Goal: Find specific page/section: Find specific page/section

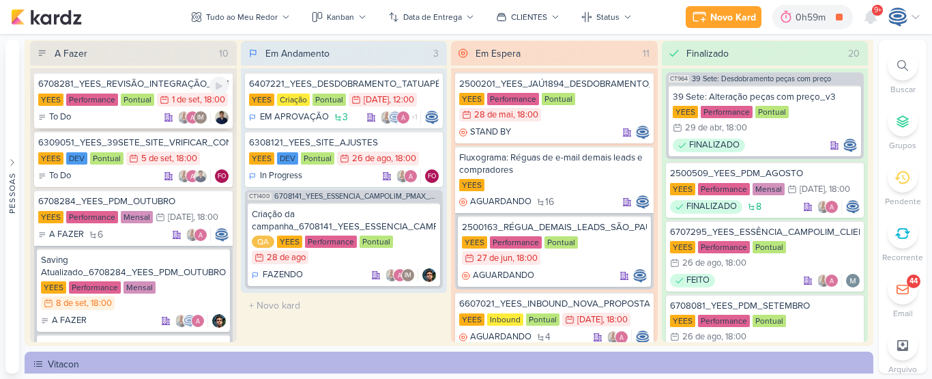
click at [171, 101] on div "YEES Performance Pontual 1/9 [DATE] 18:00" at bounding box center [133, 100] width 190 height 15
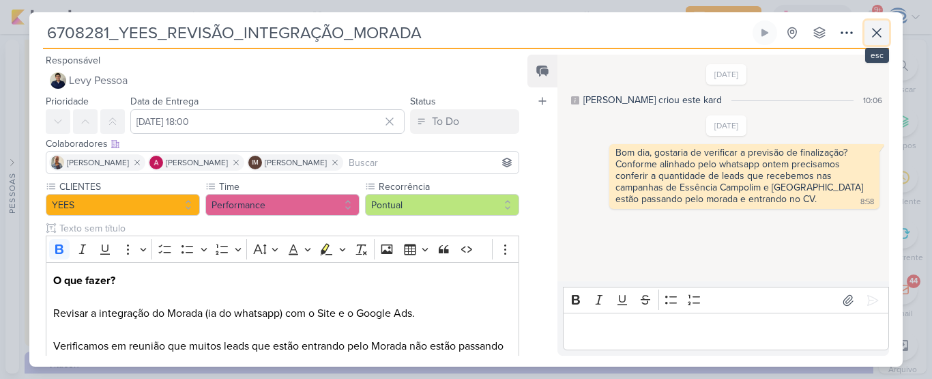
click at [872, 35] on icon at bounding box center [876, 33] width 16 height 16
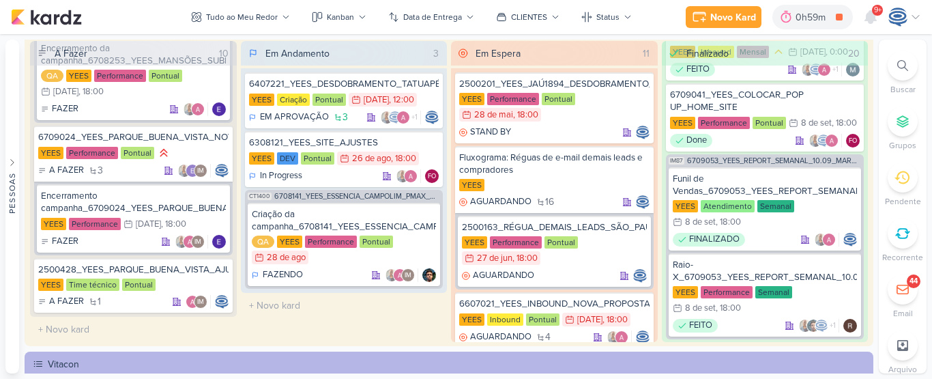
scroll to position [1860, 0]
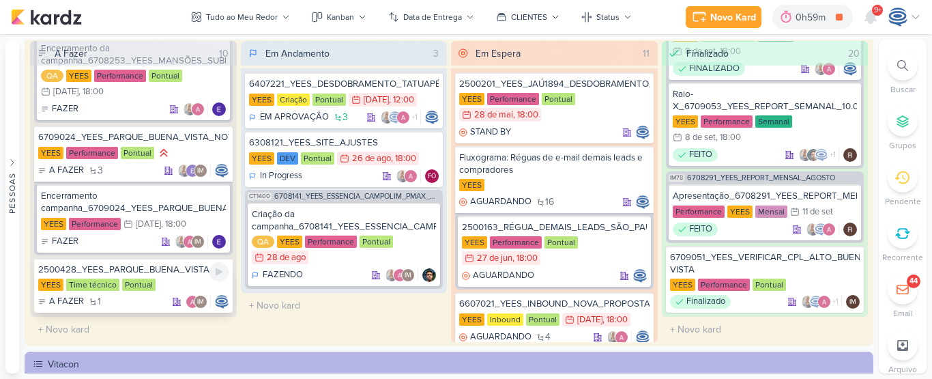
click at [148, 272] on div "2500428_YEES_PARQUE_BUENA_VISTA_AJUSTE_LP" at bounding box center [133, 269] width 190 height 12
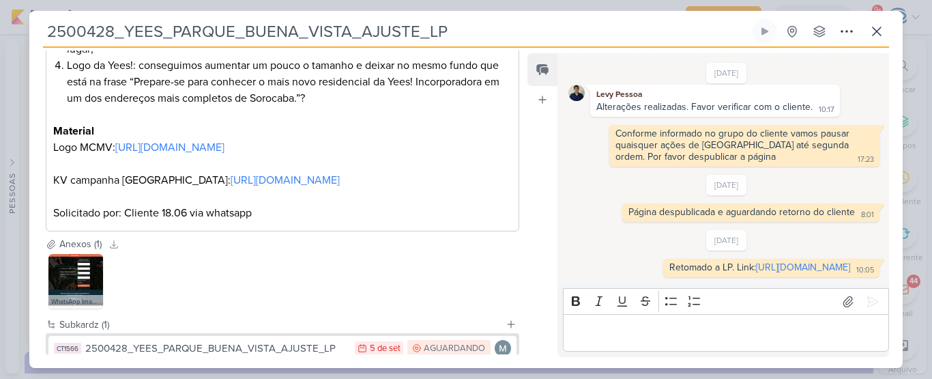
scroll to position [494, 0]
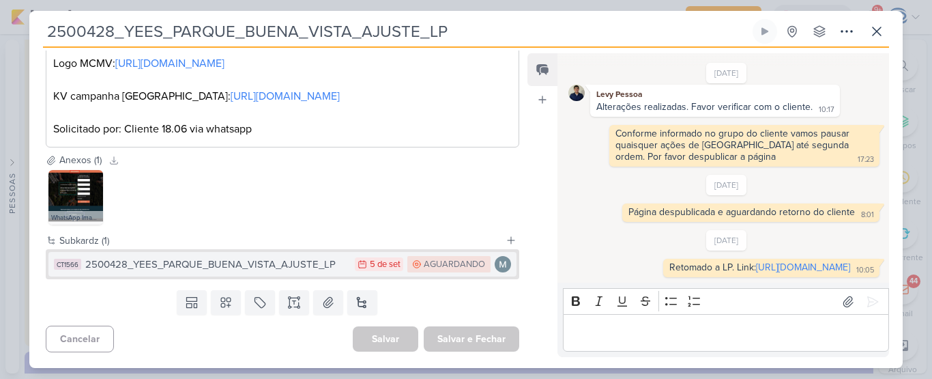
click at [274, 265] on div "2500428_YEES_PARQUE_BUENA_VISTA_AJUSTE_LP" at bounding box center [216, 265] width 263 height 16
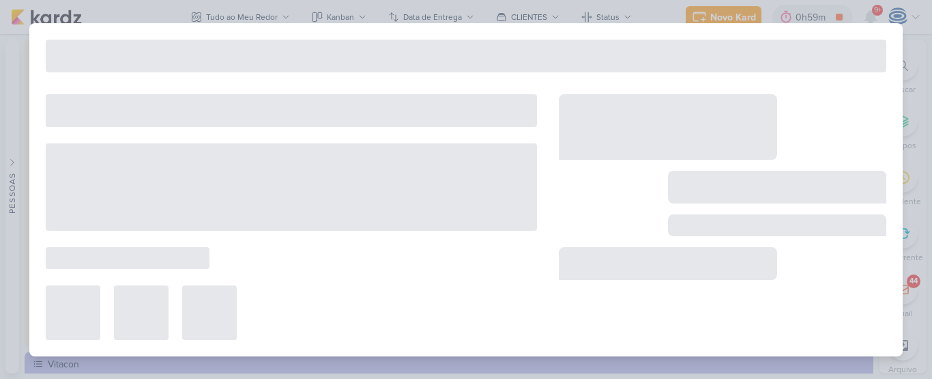
type input "5 de setembro de 2025 às 23:59"
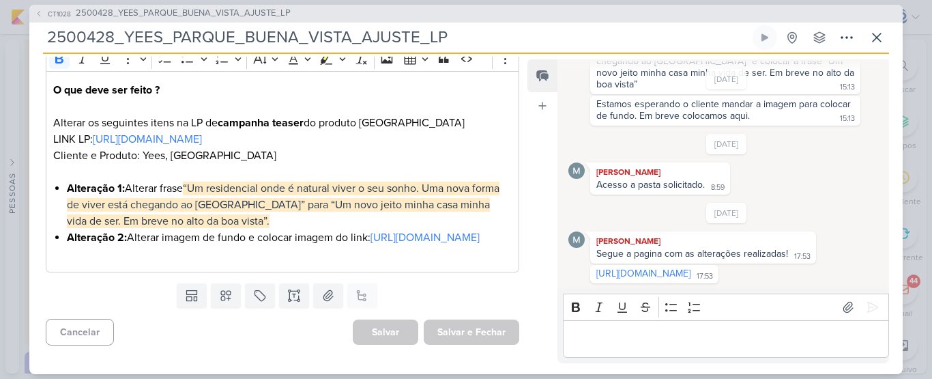
scroll to position [206, 0]
drag, startPoint x: 579, startPoint y: 264, endPoint x: 858, endPoint y: 254, distance: 278.5
click at [858, 265] on div "[URL][DOMAIN_NAME] 17:53 17:53" at bounding box center [726, 274] width 317 height 18
copy link "[URL][DOMAIN_NAME]"
drag, startPoint x: 470, startPoint y: 35, endPoint x: 46, endPoint y: 33, distance: 424.3
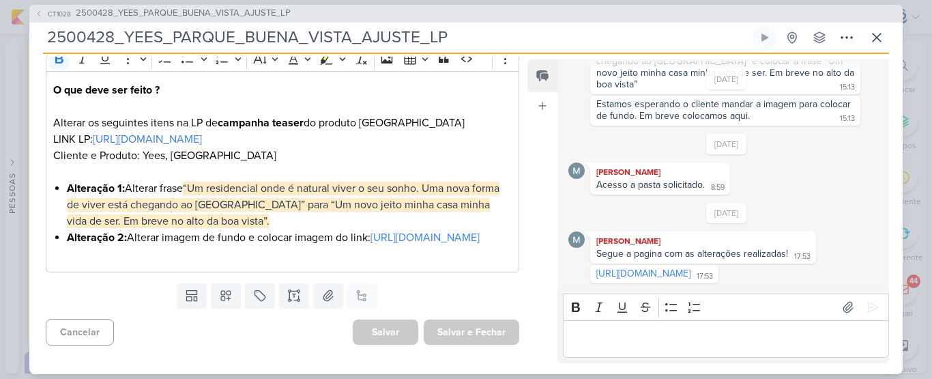
drag, startPoint x: 46, startPoint y: 33, endPoint x: 461, endPoint y: 39, distance: 415.5
click at [461, 39] on input "2500428_YEES_PARQUE_BUENA_VISTA_AJUSTE_LP" at bounding box center [396, 37] width 707 height 25
drag, startPoint x: 461, startPoint y: 39, endPoint x: 122, endPoint y: 35, distance: 339.1
click at [122, 35] on input "2500428_YEES_PARQUE_BUENA_VISTA_AJUSTE_LP" at bounding box center [396, 37] width 707 height 25
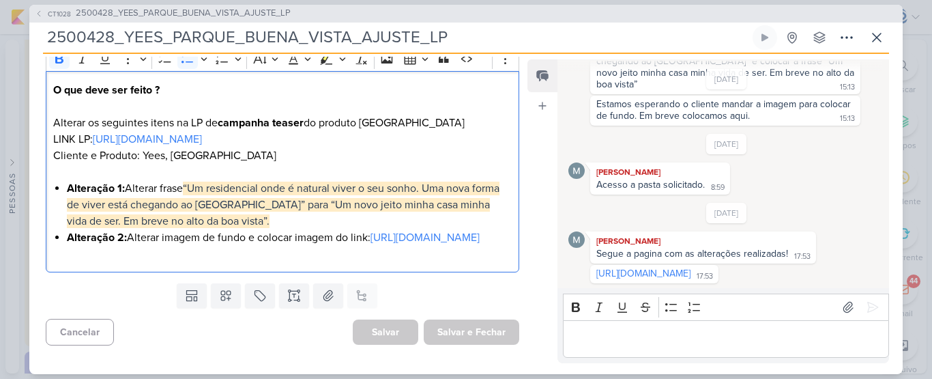
drag, startPoint x: 48, startPoint y: 193, endPoint x: 478, endPoint y: 262, distance: 435.3
click at [478, 262] on div "O que deve ser feito ? Alterar os seguintes itens na LP de campanha teaser do p…" at bounding box center [282, 171] width 473 height 201
copy ul "Alteração 1: Alterar frase “Um residencial onde é natural viver o seu sonho. Um…"
drag, startPoint x: 849, startPoint y: 264, endPoint x: 580, endPoint y: 263, distance: 268.8
click at [580, 265] on div "[URL][DOMAIN_NAME] 17:53 17:53" at bounding box center [726, 274] width 317 height 18
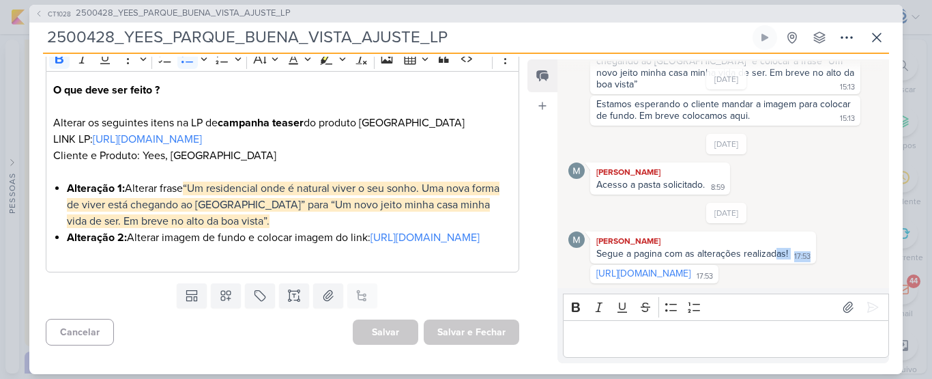
drag, startPoint x: 580, startPoint y: 263, endPoint x: 775, endPoint y: 247, distance: 195.7
click at [775, 247] on div "[DATE] [PERSON_NAME] Segue a pagina com as alterações realizadas! 17:53 17:53 […" at bounding box center [726, 243] width 317 height 81
click at [866, 265] on div "[URL][DOMAIN_NAME] 17:53 17:53" at bounding box center [726, 274] width 317 height 18
drag, startPoint x: 847, startPoint y: 260, endPoint x: 590, endPoint y: 263, distance: 257.2
click at [590, 265] on div "[URL][DOMAIN_NAME] 17:53 17:53" at bounding box center [654, 274] width 128 height 18
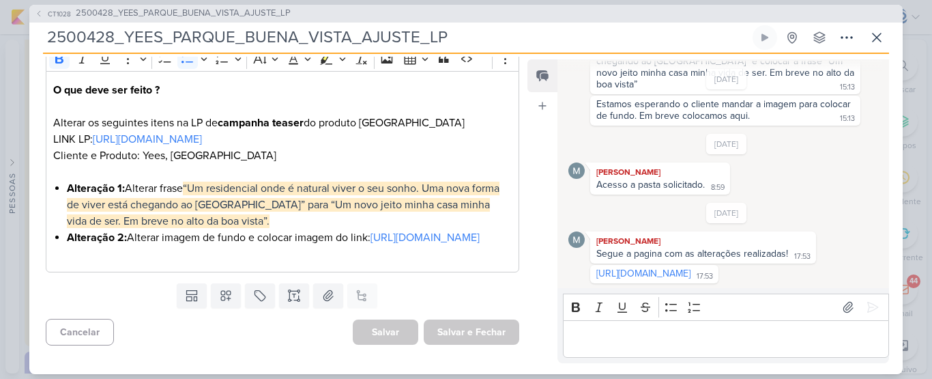
copy link "[URL][DOMAIN_NAME]"
click at [877, 36] on icon at bounding box center [876, 37] width 16 height 16
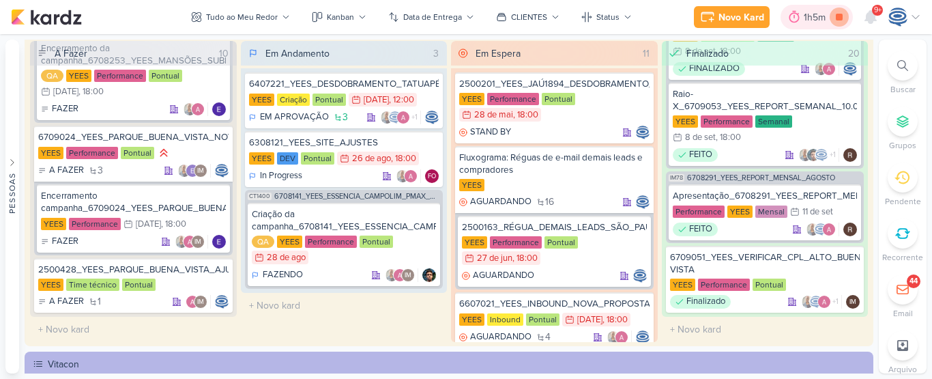
click at [840, 16] on icon at bounding box center [839, 17] width 7 height 7
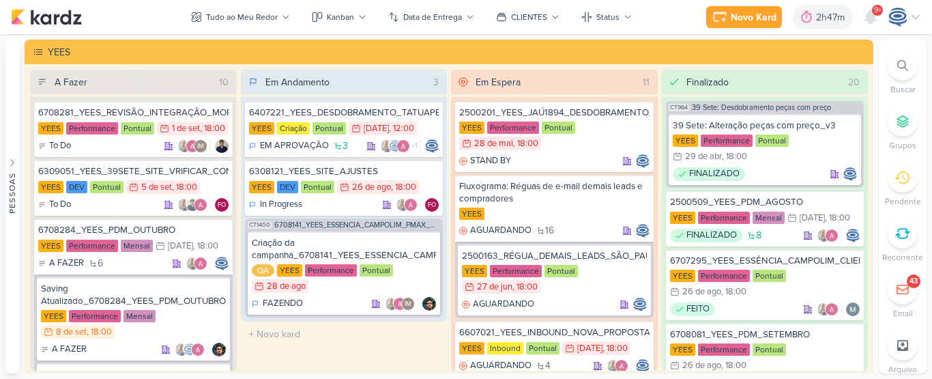
click at [903, 68] on icon at bounding box center [902, 65] width 11 height 11
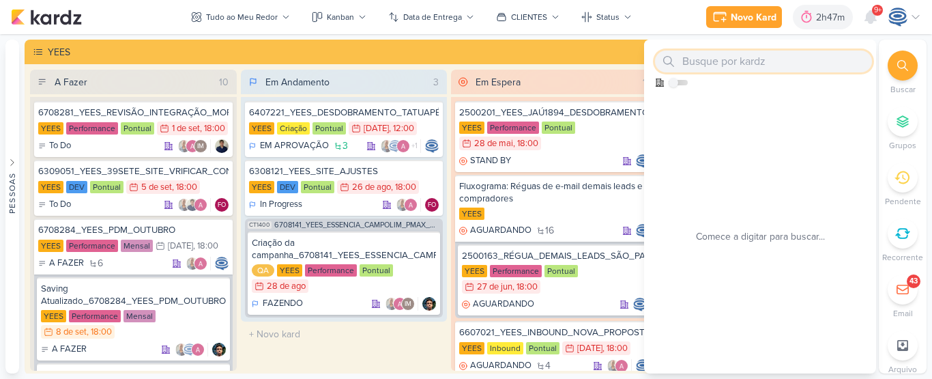
paste input "6709081_YEES_REVISAR_INTEGRAÇÃO_CV_META_GOOGLE"
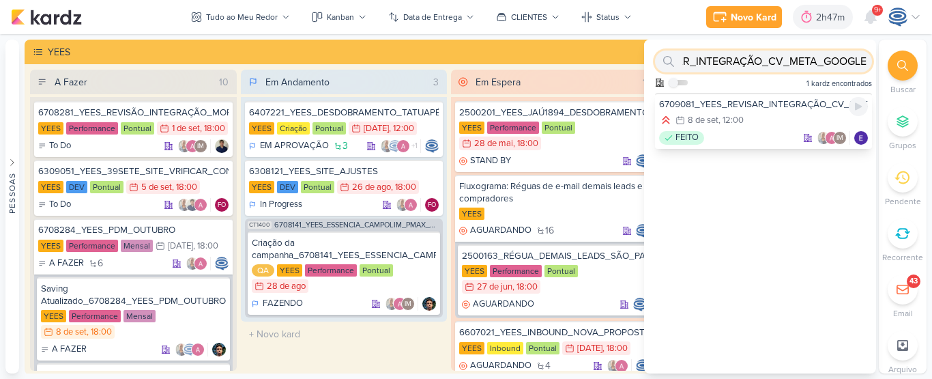
type input "6709081_YEES_REVISAR_INTEGRAÇÃO_CV_META_GOOGLE"
click at [754, 115] on div "8/9 8 de set , 12:00" at bounding box center [763, 120] width 209 height 15
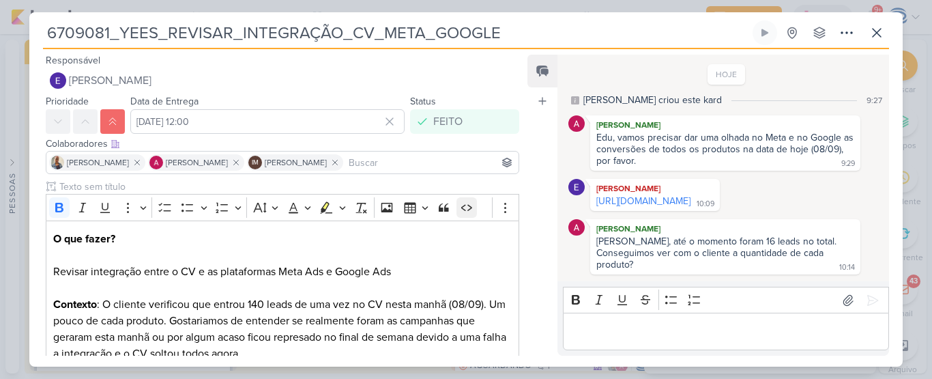
scroll to position [19, 0]
click at [650, 323] on div "Editor editing area: main" at bounding box center [726, 331] width 326 height 38
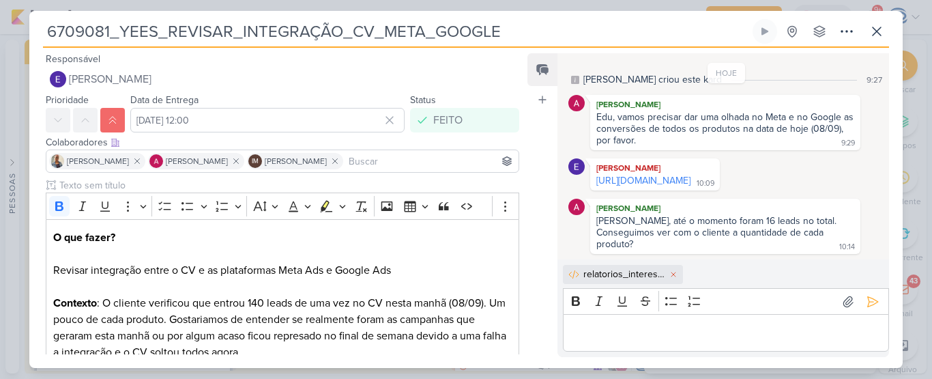
scroll to position [42, 0]
click at [650, 323] on div "Editor editing area: main" at bounding box center [726, 333] width 326 height 38
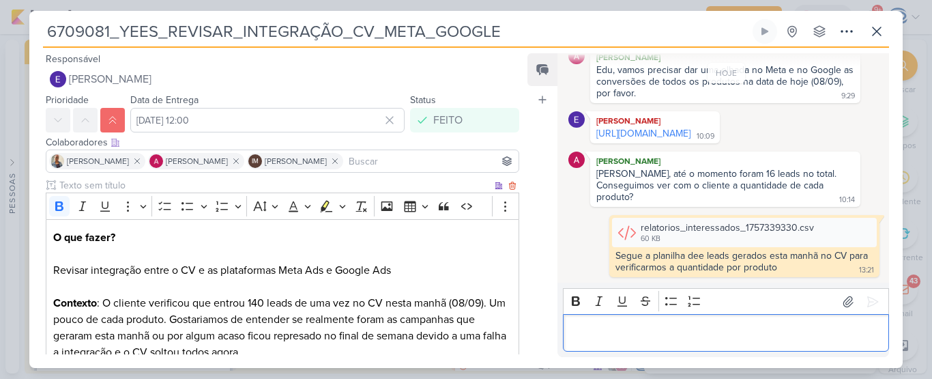
scroll to position [125, 0]
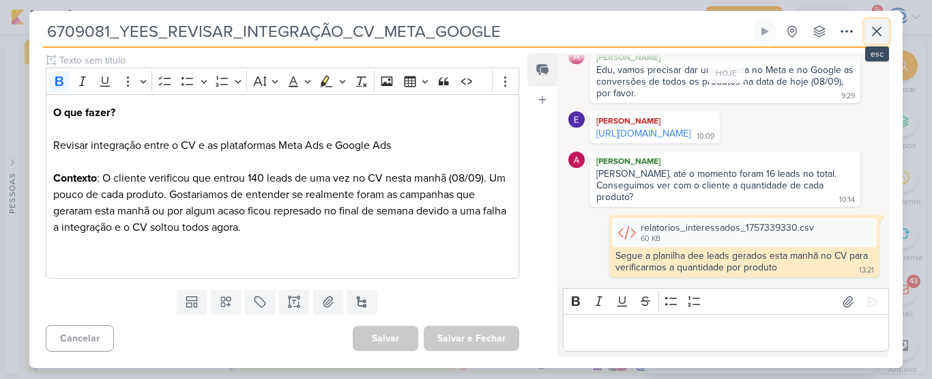
click at [882, 38] on icon at bounding box center [876, 31] width 16 height 16
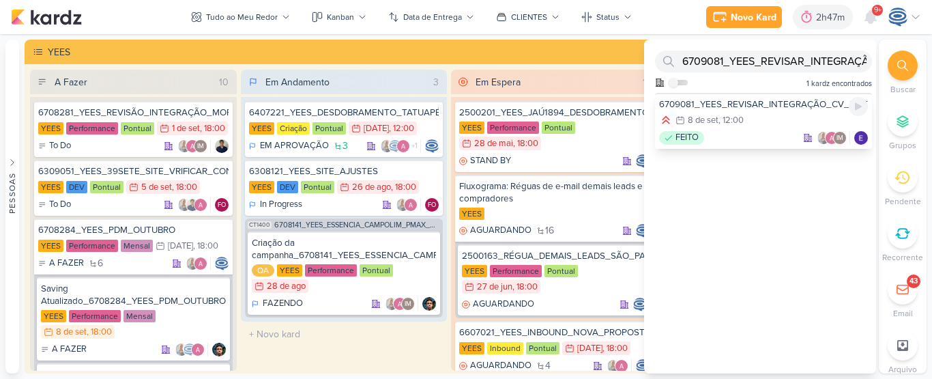
click at [773, 130] on div "6709081_YEES_REVISAR_INTEGRAÇÃO_CV_META_GOOGLE 8/9 8 de set , 12:00 FEITO" at bounding box center [763, 121] width 217 height 56
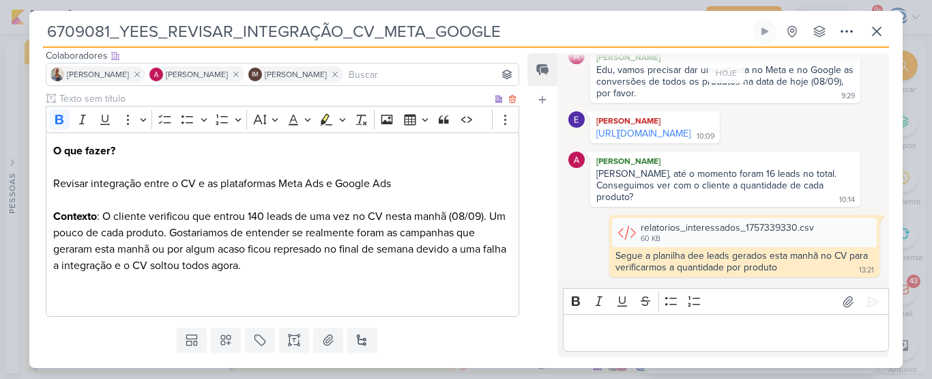
scroll to position [89, 0]
